Goal: Entertainment & Leisure: Browse casually

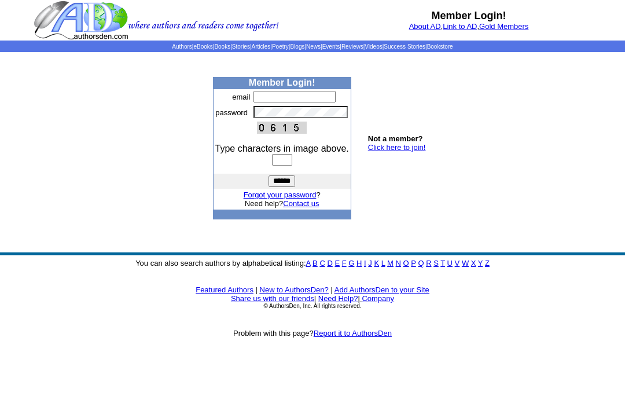
type input "**********"
click at [287, 166] on input "text" at bounding box center [282, 160] width 20 height 12
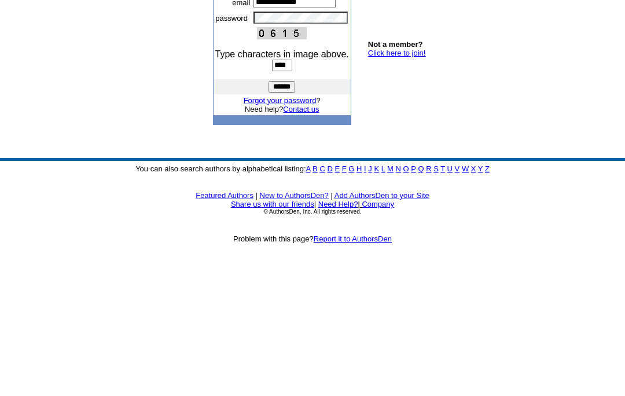
type input "****"
click at [282, 175] on input "******" at bounding box center [282, 181] width 27 height 12
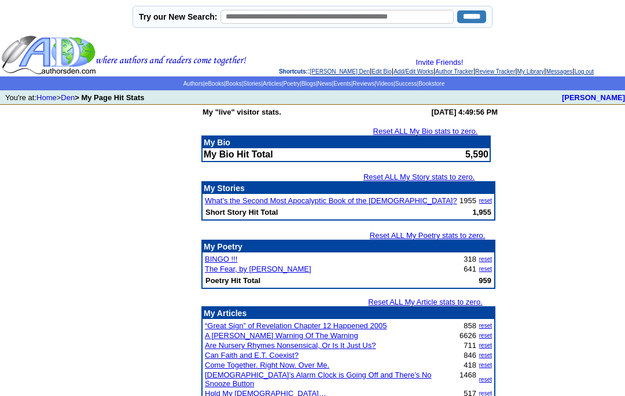
click at [263, 87] on link "Articles" at bounding box center [272, 83] width 19 height 6
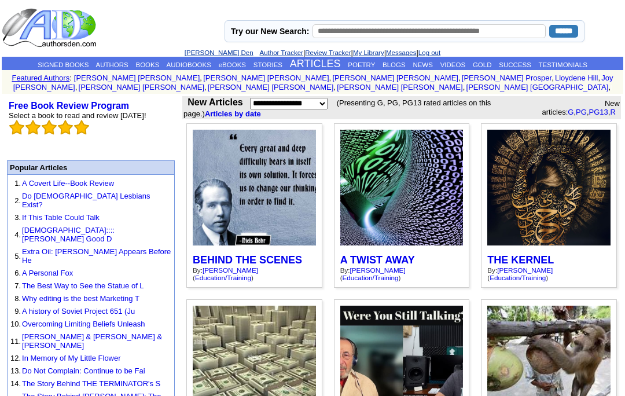
click at [398, 56] on link "Messages" at bounding box center [401, 52] width 30 height 7
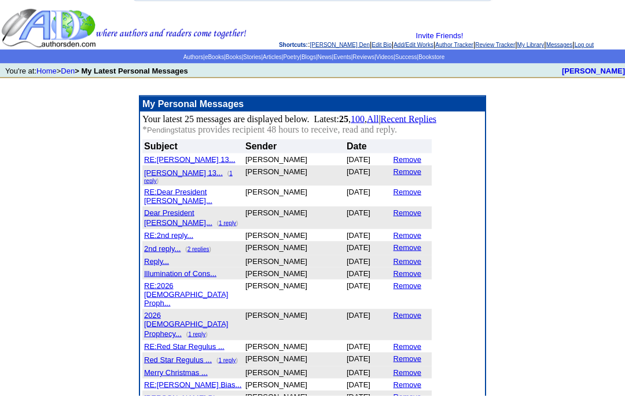
scroll to position [27, 0]
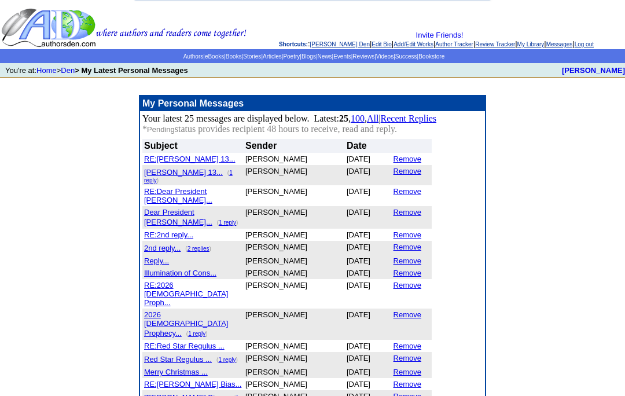
click at [314, 58] on link "Blogs" at bounding box center [309, 56] width 14 height 6
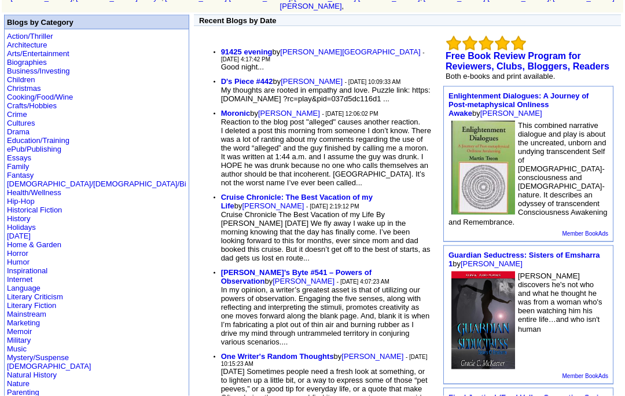
scroll to position [89, 0]
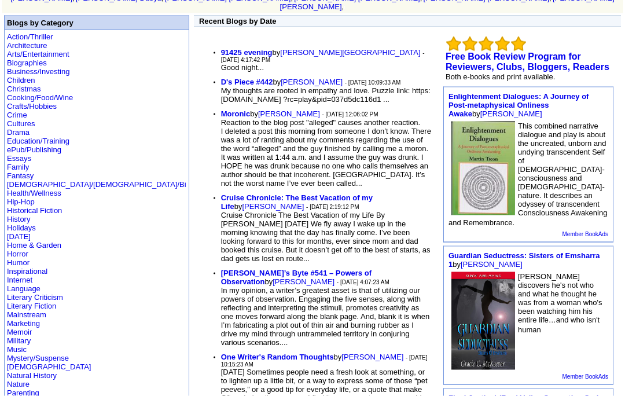
click at [221, 78] on b "D's Piece #442" at bounding box center [247, 82] width 52 height 9
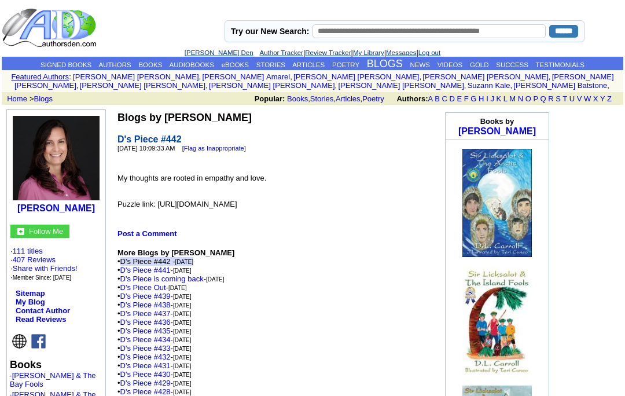
click at [93, 31] on img at bounding box center [50, 28] width 97 height 41
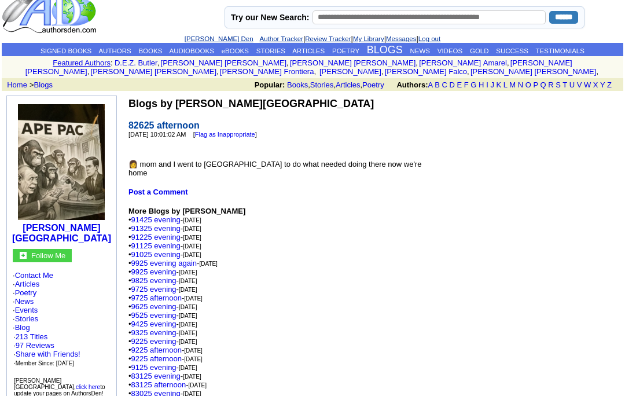
scroll to position [13, 0]
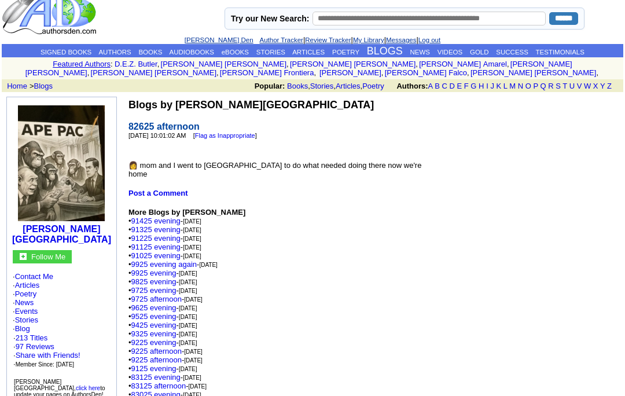
click at [175, 266] on link "9925 evening again" at bounding box center [164, 264] width 66 height 9
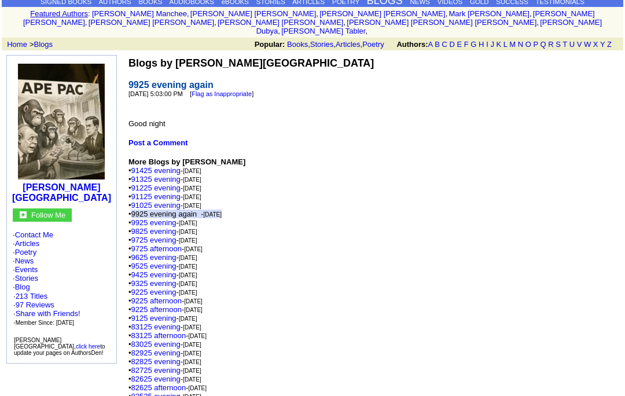
scroll to position [63, 0]
click at [160, 220] on link "9925 evening" at bounding box center [153, 222] width 45 height 9
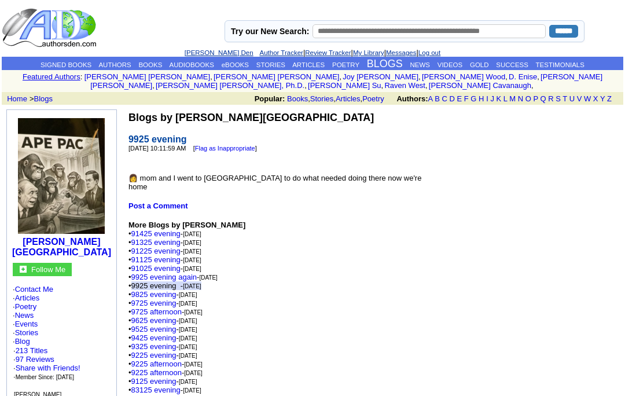
click at [397, 64] on link "BLOGS" at bounding box center [385, 64] width 36 height 12
